Goal: Task Accomplishment & Management: Manage account settings

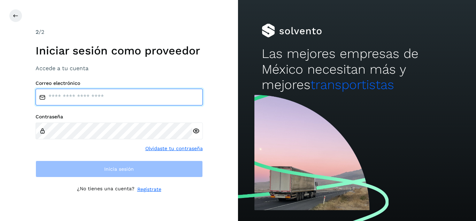
click at [90, 103] on input "email" at bounding box center [119, 96] width 167 height 17
type input "**********"
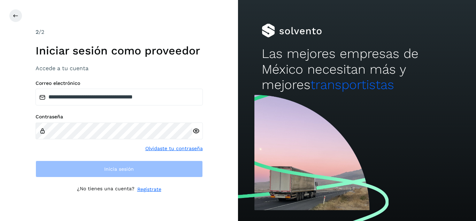
click at [99, 147] on div "Contraseña Olvidaste tu contraseña" at bounding box center [119, 133] width 167 height 38
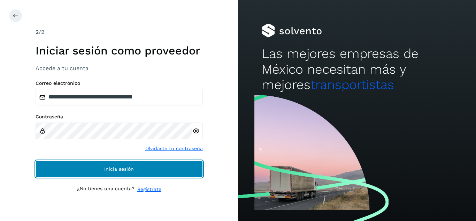
click at [95, 164] on button "Inicia sesión" at bounding box center [119, 168] width 167 height 17
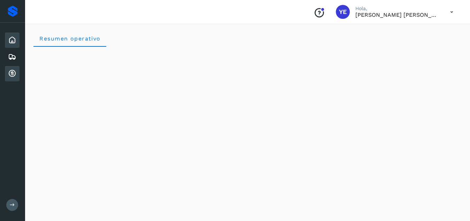
click at [12, 74] on icon at bounding box center [12, 73] width 8 height 8
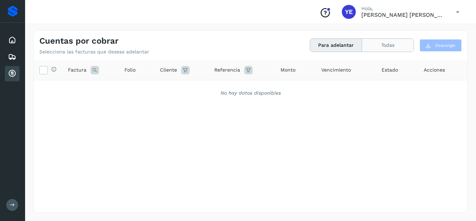
click at [374, 43] on button "Todas" at bounding box center [388, 45] width 52 height 13
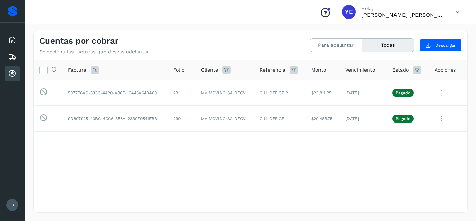
click at [225, 71] on icon at bounding box center [226, 70] width 8 height 8
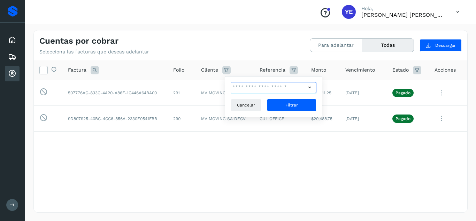
click at [257, 88] on input "text" at bounding box center [268, 87] width 75 height 11
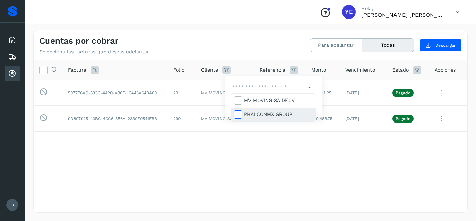
click at [236, 113] on icon at bounding box center [237, 113] width 7 height 7
type input "**********"
click at [266, 114] on div "PHALCONMX GROUP" at bounding box center [278, 114] width 69 height 8
click at [241, 113] on span at bounding box center [238, 116] width 9 height 6
type input "**********"
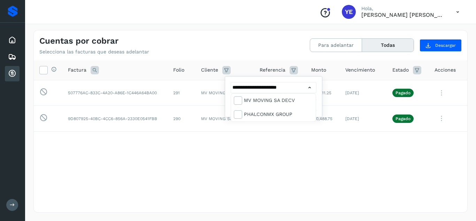
click at [251, 149] on div at bounding box center [238, 110] width 476 height 221
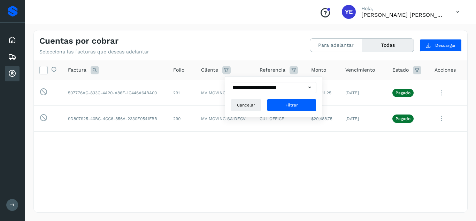
click at [385, 43] on button "Todas" at bounding box center [388, 45] width 52 height 13
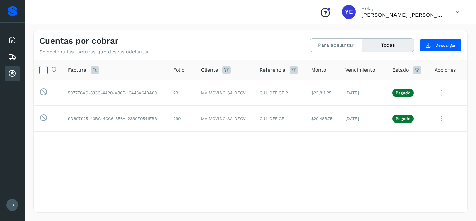
click at [42, 70] on icon at bounding box center [43, 69] width 7 height 7
click at [11, 56] on icon at bounding box center [12, 57] width 8 height 8
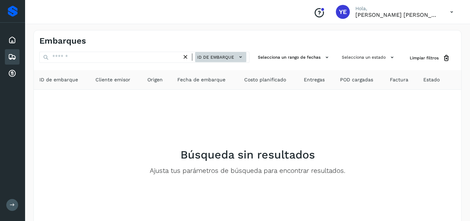
click at [242, 56] on icon at bounding box center [240, 56] width 7 height 7
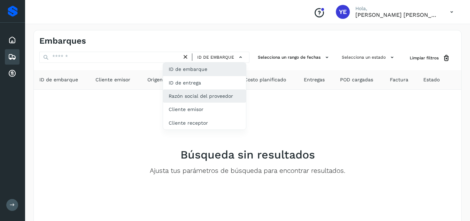
click at [180, 98] on div "Razón social del proveedor" at bounding box center [204, 95] width 83 height 13
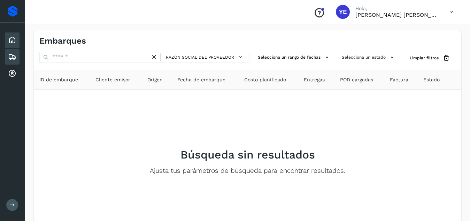
click at [10, 39] on icon at bounding box center [12, 40] width 8 height 8
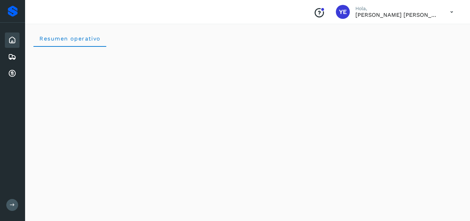
click at [10, 39] on icon at bounding box center [12, 40] width 8 height 8
click at [16, 54] on icon at bounding box center [12, 57] width 8 height 8
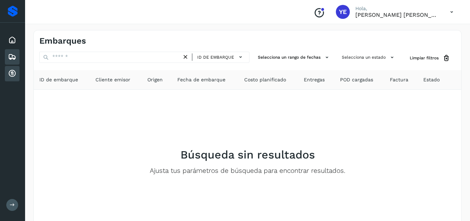
click at [11, 76] on icon at bounding box center [12, 73] width 8 height 8
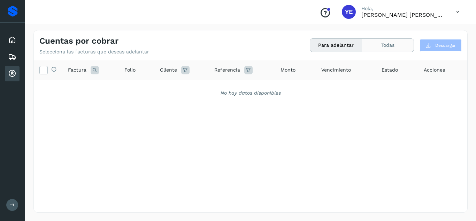
click at [383, 45] on button "Todas" at bounding box center [388, 45] width 52 height 13
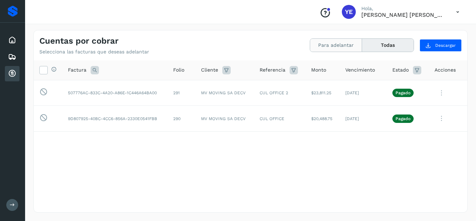
click at [332, 45] on button "Para adelantar" at bounding box center [336, 45] width 52 height 13
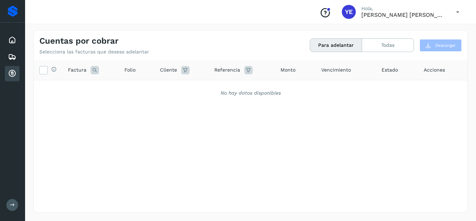
click at [184, 71] on icon at bounding box center [185, 70] width 8 height 8
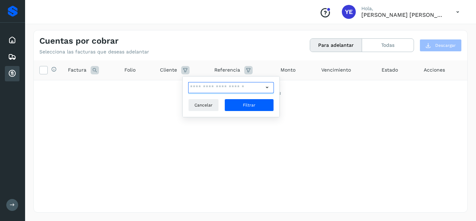
click at [201, 87] on input "text" at bounding box center [225, 87] width 75 height 11
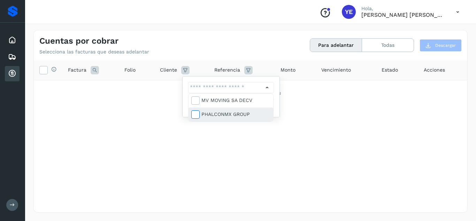
click at [196, 110] on label at bounding box center [195, 114] width 8 height 8
type input "**********"
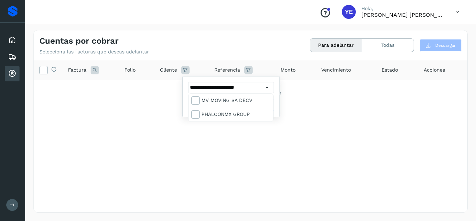
click at [162, 126] on div at bounding box center [238, 110] width 476 height 221
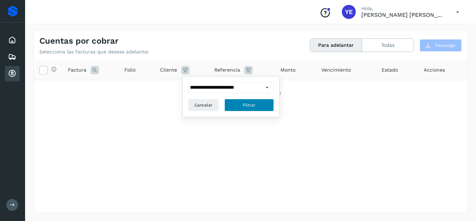
click at [245, 104] on span "Filtrar" at bounding box center [249, 105] width 13 height 6
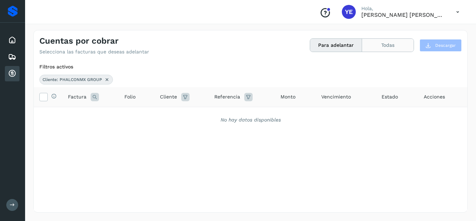
click at [385, 42] on button "Todas" at bounding box center [388, 45] width 52 height 13
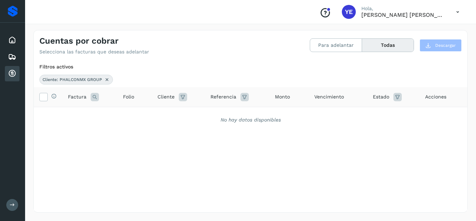
click at [93, 98] on icon at bounding box center [95, 97] width 8 height 8
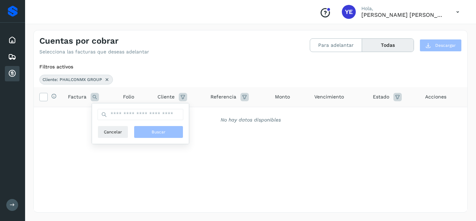
click at [243, 94] on icon at bounding box center [244, 97] width 8 height 8
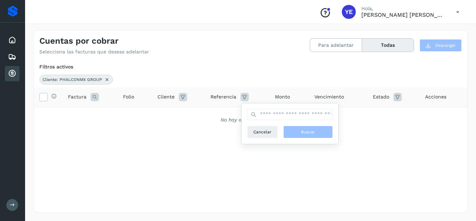
click at [393, 94] on icon at bounding box center [397, 97] width 8 height 8
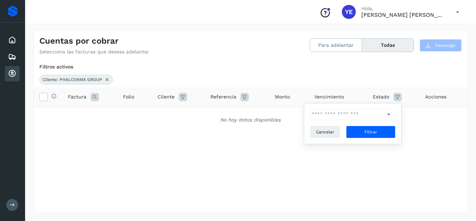
click at [362, 76] on div "Cliente: PHALCONMX GROUP" at bounding box center [250, 80] width 422 height 10
